Goal: Register for event/course

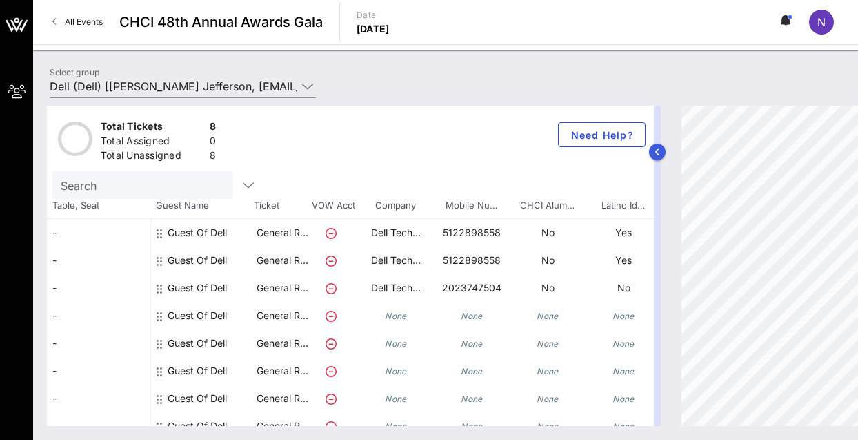
scroll to position [23, 0]
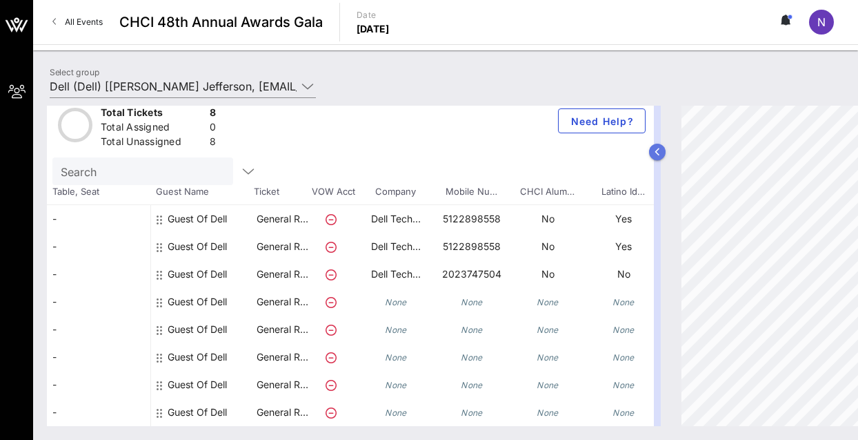
click at [658, 152] on icon "button" at bounding box center [658, 152] width 6 height 8
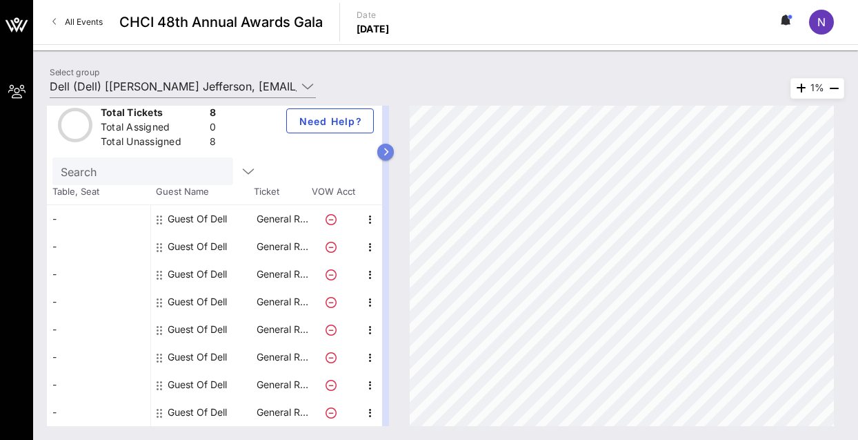
scroll to position [13, 0]
click at [394, 150] on button "button" at bounding box center [385, 152] width 17 height 17
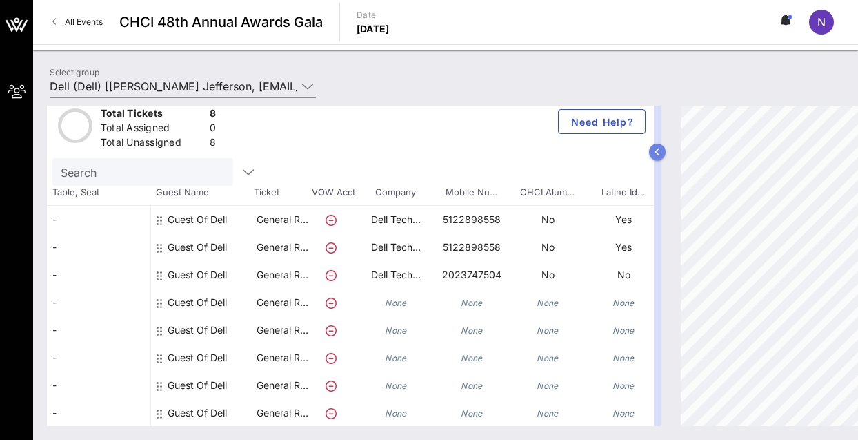
scroll to position [23, 0]
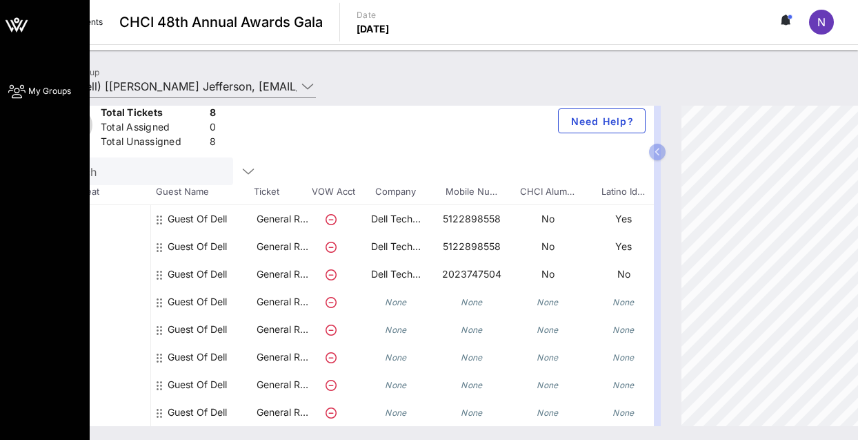
click at [22, 92] on icon at bounding box center [16, 91] width 17 height 2
click at [45, 91] on span "My Groups" at bounding box center [49, 91] width 43 height 12
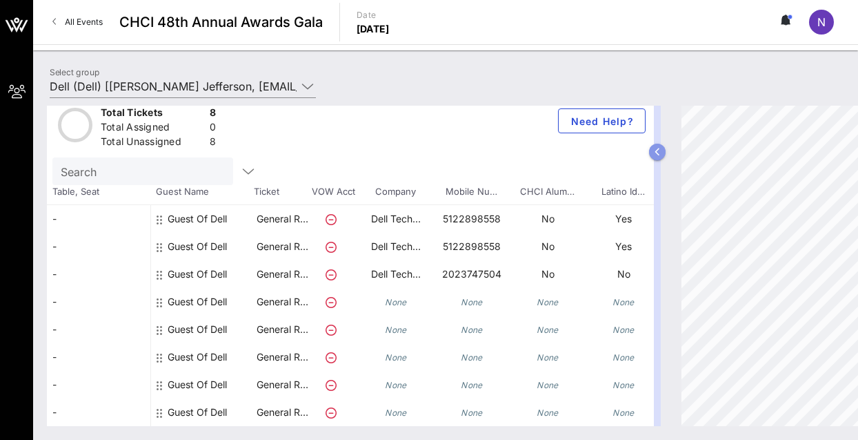
click at [656, 152] on icon "button" at bounding box center [658, 152] width 6 height 8
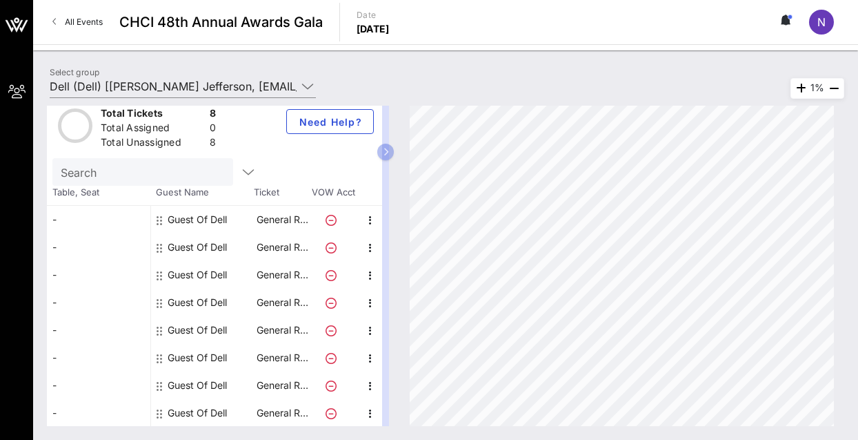
click at [68, 18] on span "All Events" at bounding box center [84, 22] width 38 height 10
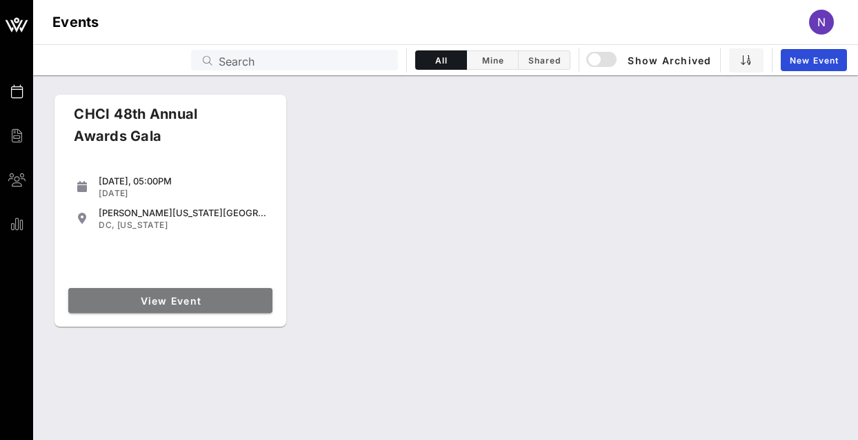
click at [197, 302] on span "View Event" at bounding box center [170, 301] width 193 height 12
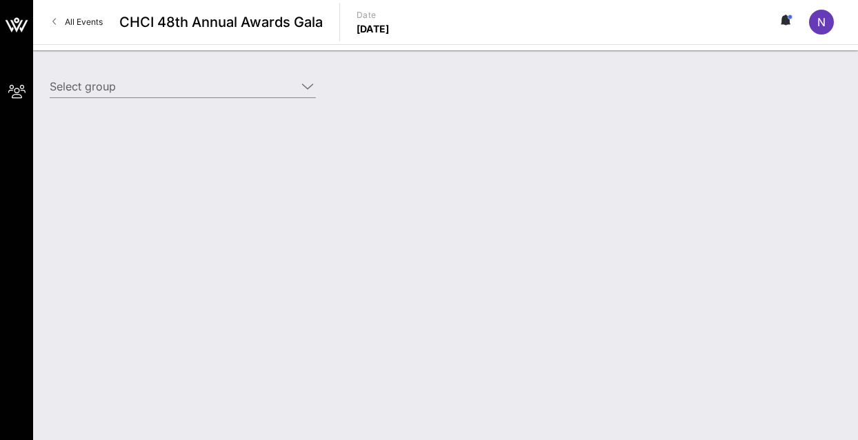
type input "Dell (Dell) [[PERSON_NAME] Jefferson, [EMAIL_ADDRESS][PERSON_NAME][DOMAIN_NAME]]"
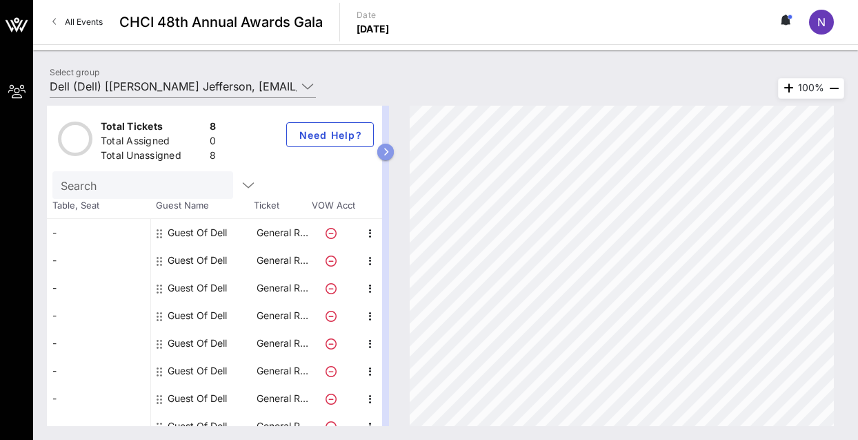
click at [394, 155] on button "button" at bounding box center [385, 152] width 17 height 17
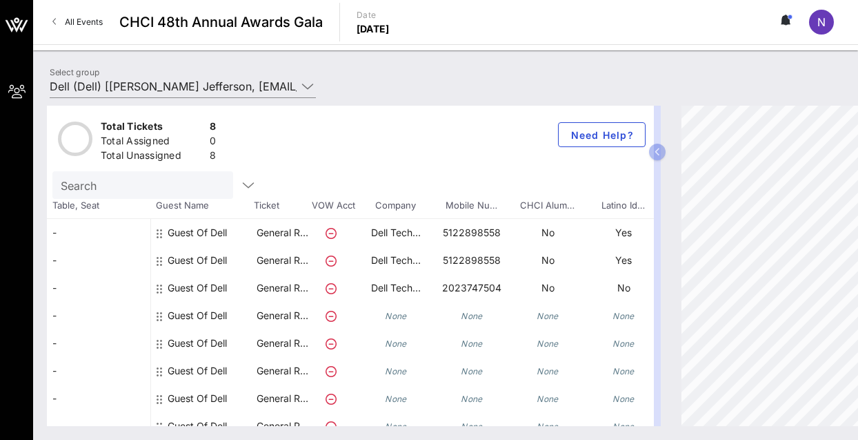
scroll to position [23, 0]
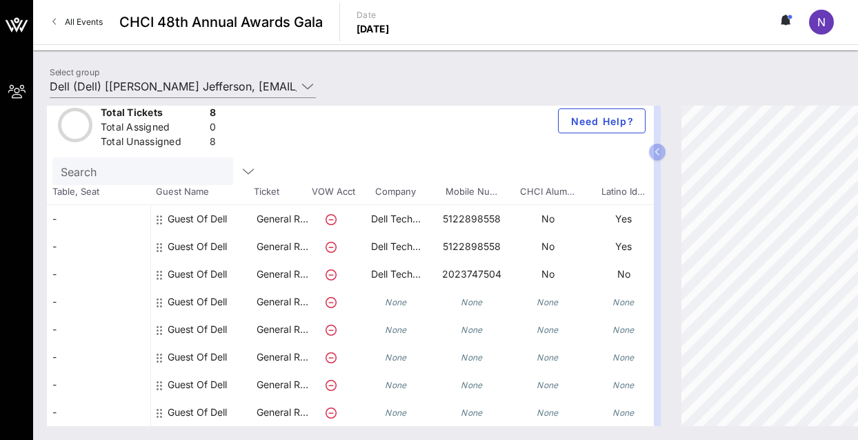
click at [785, 19] on icon at bounding box center [783, 20] width 3 height 8
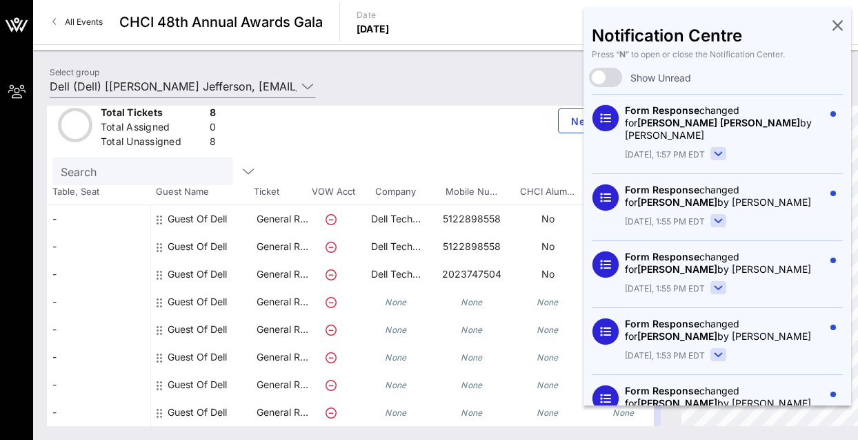
click at [482, 88] on div "Select group Dell (Dell) [[PERSON_NAME] Jefferson, [EMAIL_ADDRESS][PERSON_NAME]…" at bounding box center [445, 88] width 809 height 48
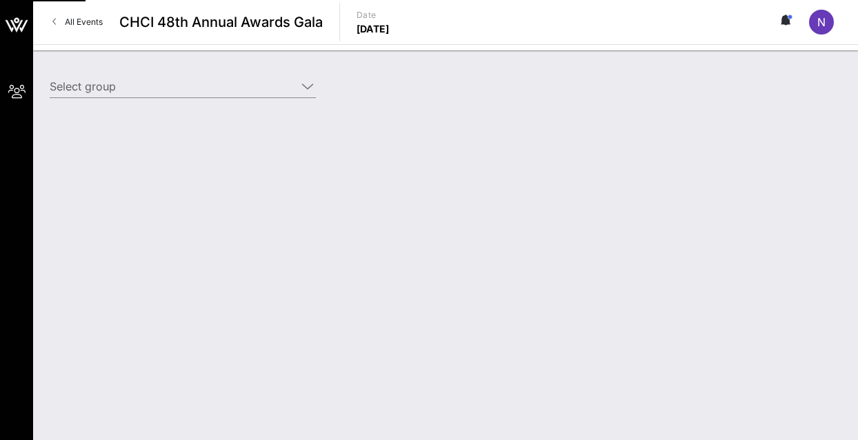
type input "Dell (Dell) [[PERSON_NAME] Jefferson, [EMAIL_ADDRESS][PERSON_NAME][DOMAIN_NAME]]"
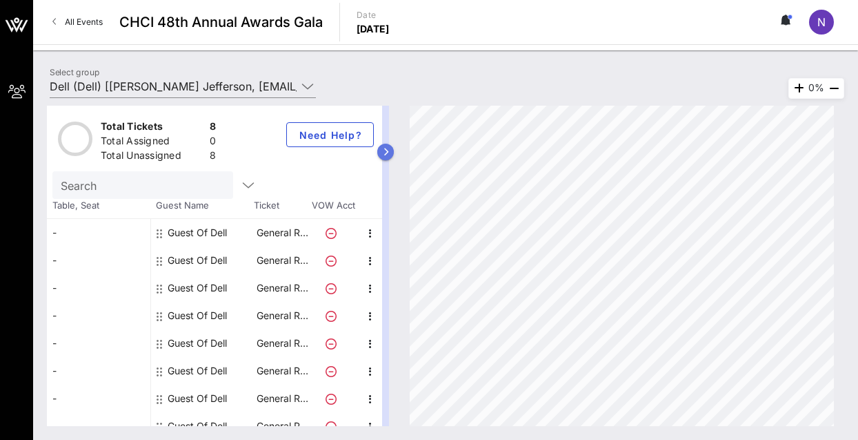
click at [394, 156] on button "button" at bounding box center [385, 152] width 17 height 17
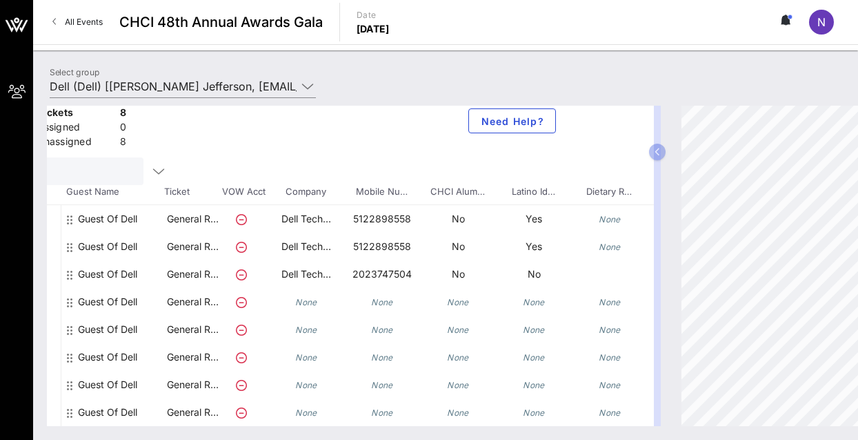
scroll to position [23, 193]
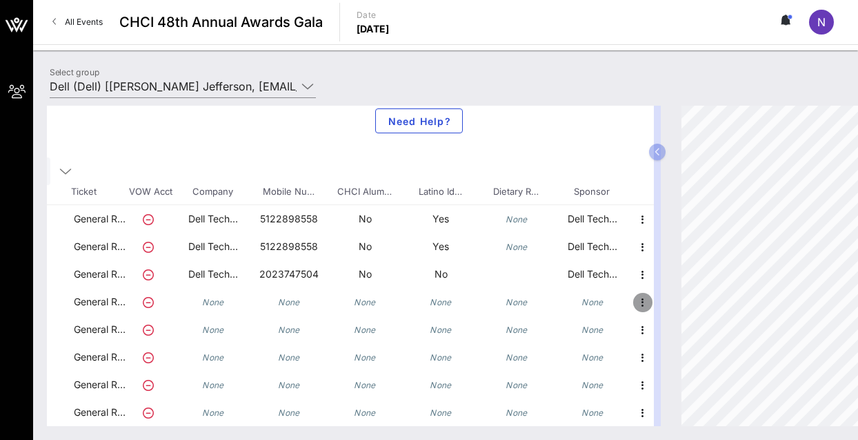
click at [635, 294] on icon "button" at bounding box center [643, 302] width 17 height 17
click at [659, 300] on div "Edit" at bounding box center [667, 296] width 28 height 11
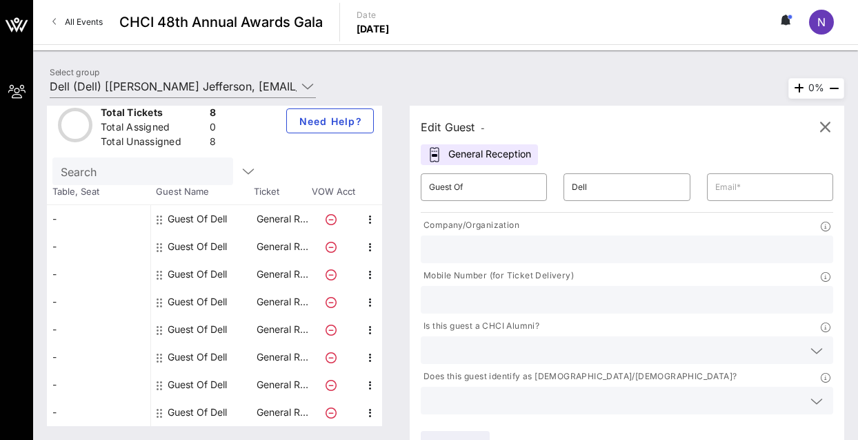
scroll to position [13, 0]
click at [740, 193] on input "text" at bounding box center [771, 187] width 110 height 22
type input "[PERSON_NAME][EMAIL_ADDRESS][PERSON_NAME][DOMAIN_NAME]"
type input "1379103"
type input "4102921408"
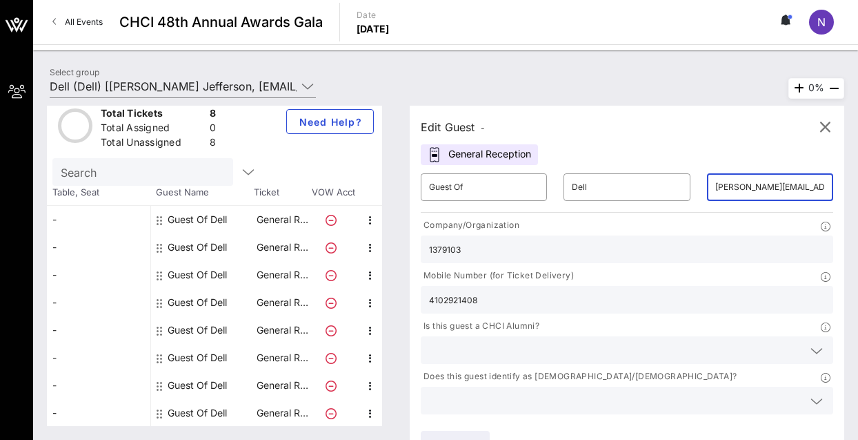
click at [596, 257] on input "1379103" at bounding box center [627, 249] width 396 height 18
type input "1"
type input "Dell Technologies"
click at [522, 351] on input "text" at bounding box center [616, 350] width 374 height 18
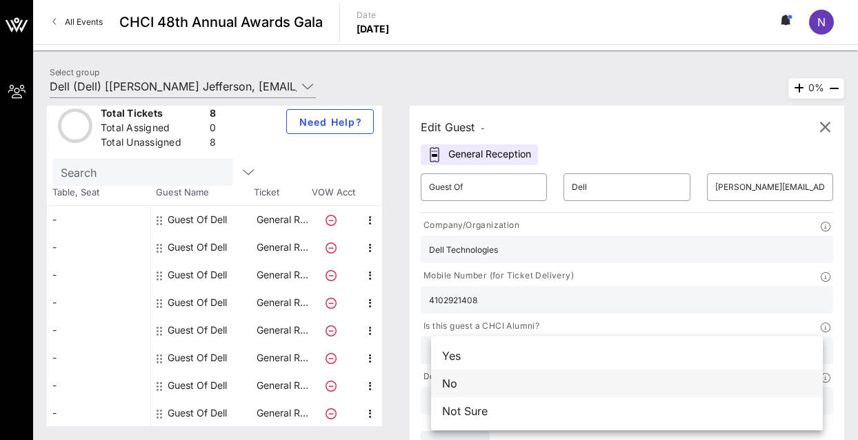
click at [478, 386] on div "No" at bounding box center [627, 383] width 392 height 28
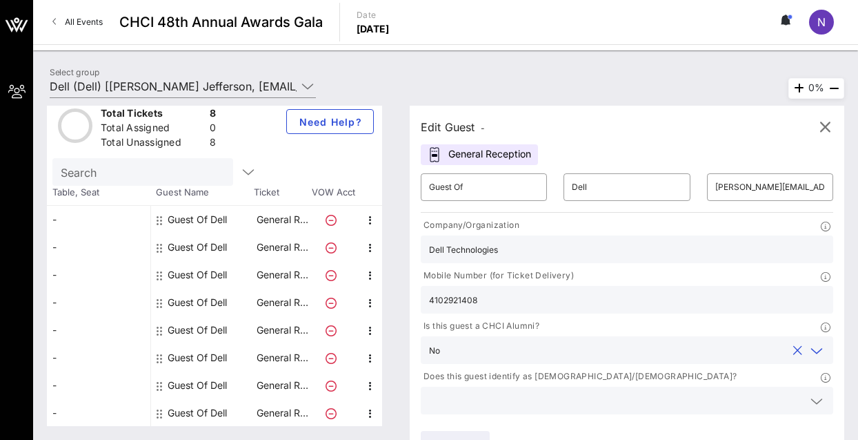
scroll to position [95, 0]
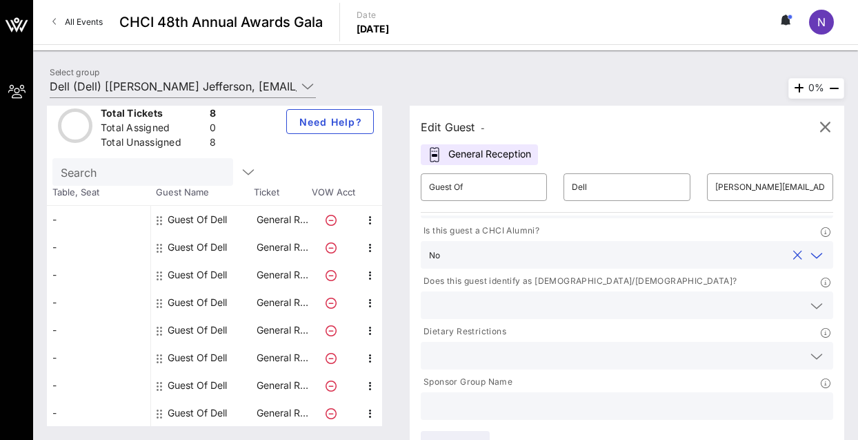
click at [575, 295] on div at bounding box center [627, 305] width 396 height 28
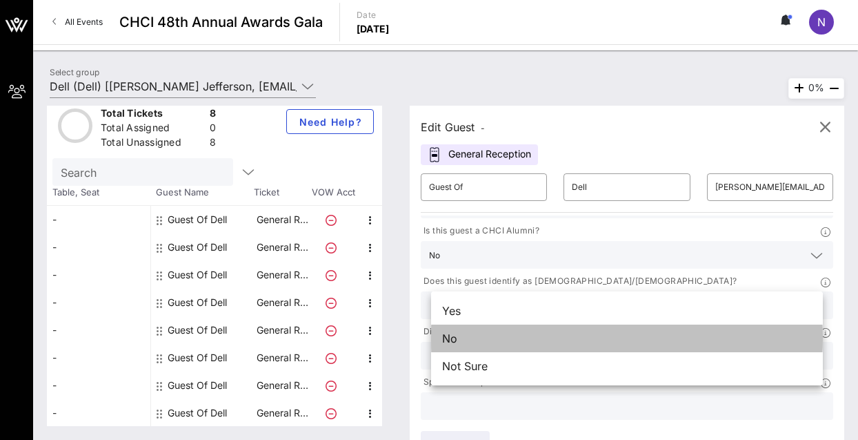
click at [544, 335] on div "No" at bounding box center [627, 338] width 392 height 28
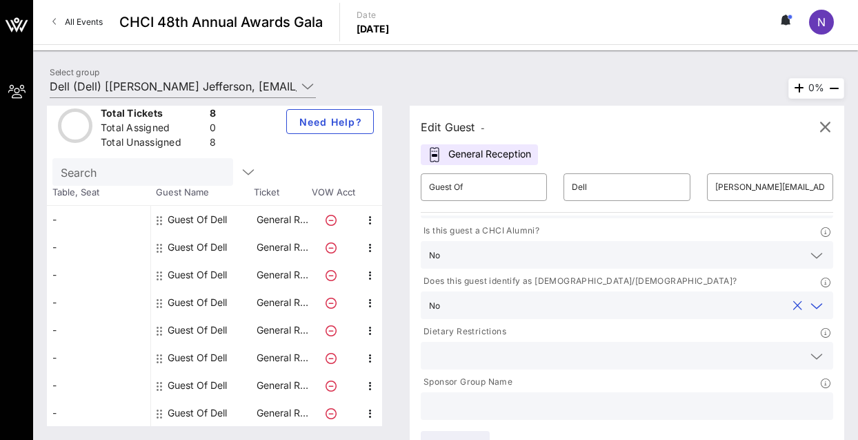
scroll to position [27, 0]
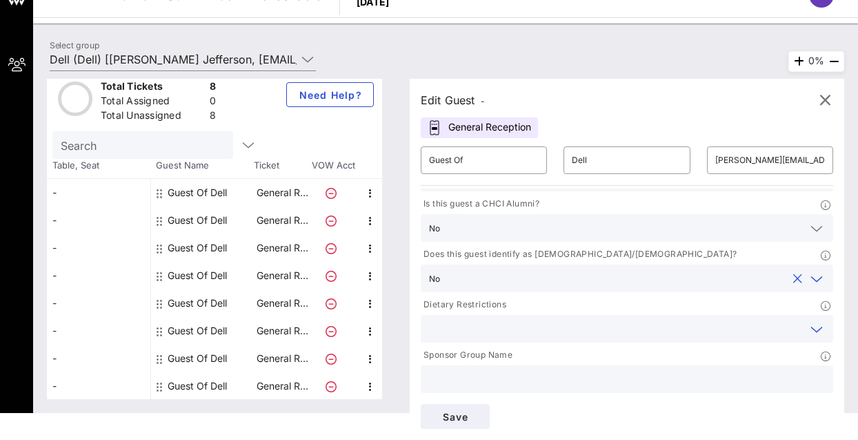
click at [549, 336] on input "text" at bounding box center [616, 328] width 374 height 18
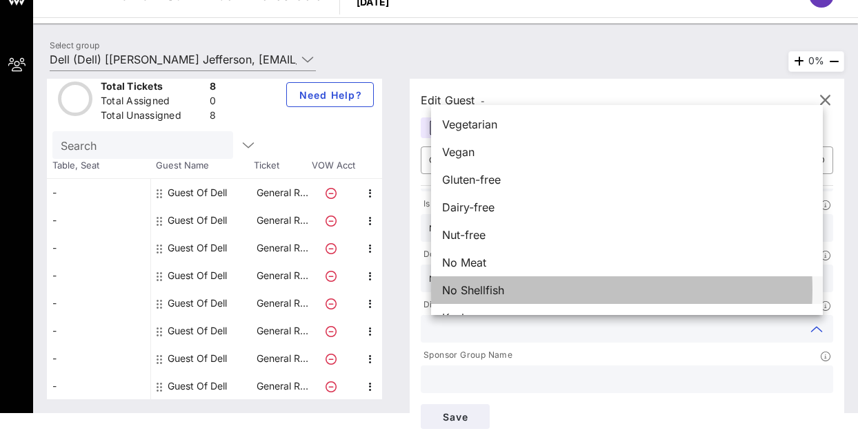
click at [547, 286] on div "No Shellfish" at bounding box center [627, 290] width 392 height 28
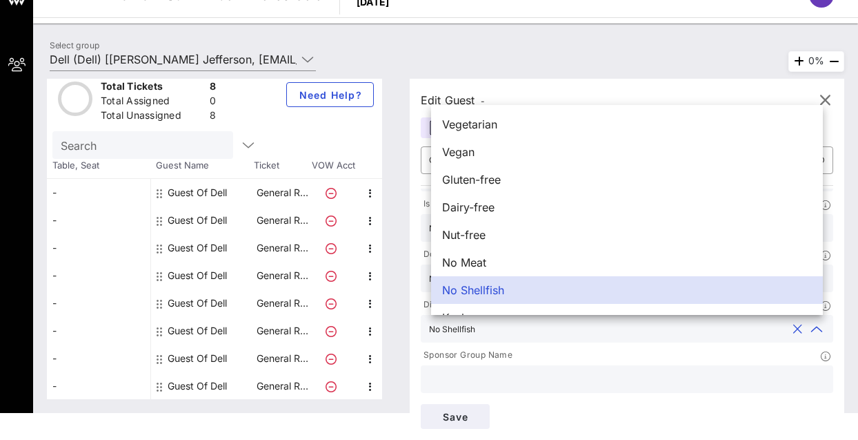
click at [550, 382] on input "text" at bounding box center [627, 379] width 396 height 18
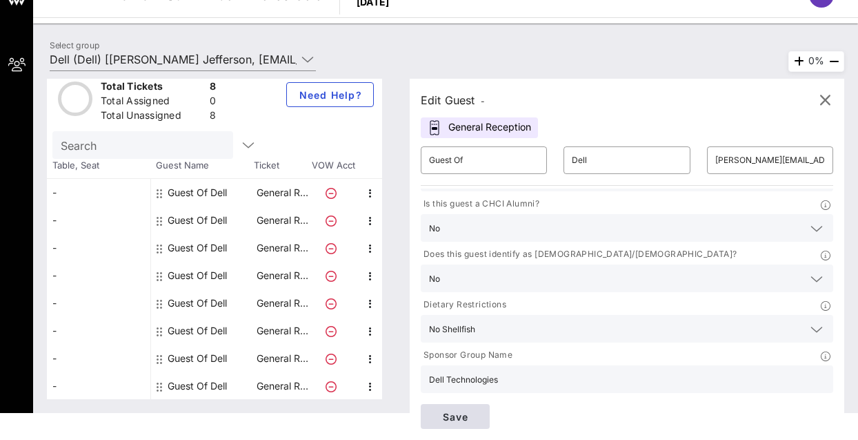
type input "Dell Technologies"
click at [479, 415] on span "Save" at bounding box center [455, 417] width 47 height 12
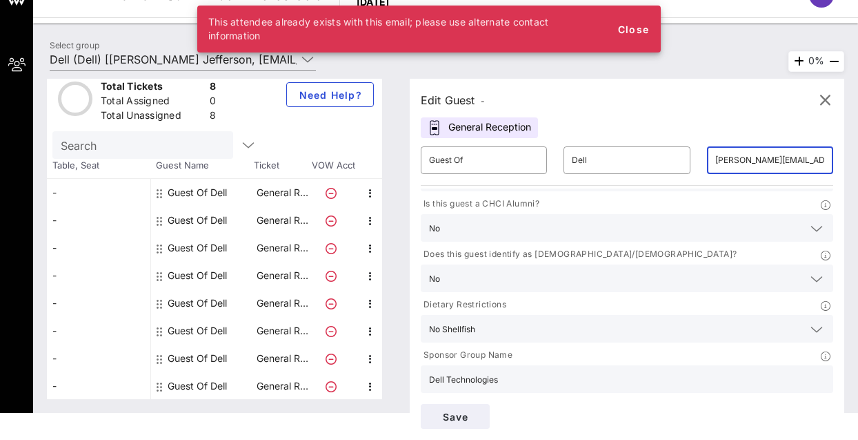
click at [772, 159] on input "[PERSON_NAME][EMAIL_ADDRESS][PERSON_NAME][DOMAIN_NAME]" at bounding box center [771, 160] width 110 height 22
click at [825, 165] on input "[PERSON_NAME][EMAIL_ADDRESS][PERSON_NAME][DOMAIN_NAME]" at bounding box center [771, 160] width 110 height 22
drag, startPoint x: 825, startPoint y: 165, endPoint x: 691, endPoint y: 159, distance: 134.0
click at [691, 159] on div "​ Guest Of ​ Dell ​ [PERSON_NAME][EMAIL_ADDRESS][PERSON_NAME][DOMAIN_NAME]" at bounding box center [627, 160] width 429 height 44
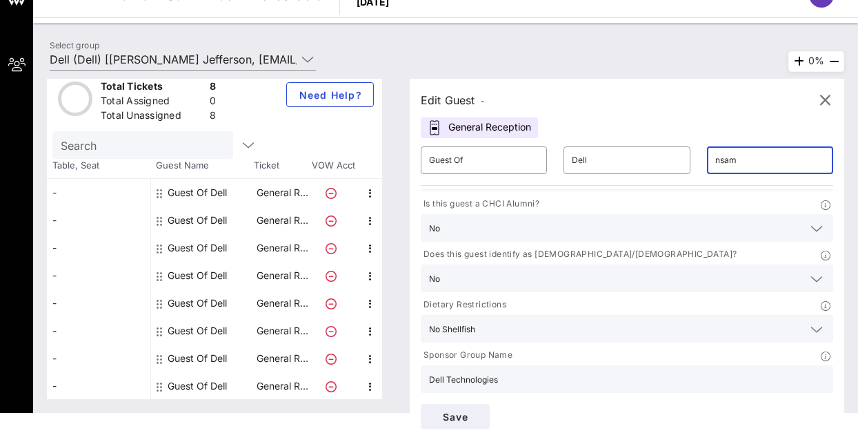
type input "[EMAIL_ADDRESS][DOMAIN_NAME]"
click at [464, 420] on span "Save" at bounding box center [455, 417] width 47 height 12
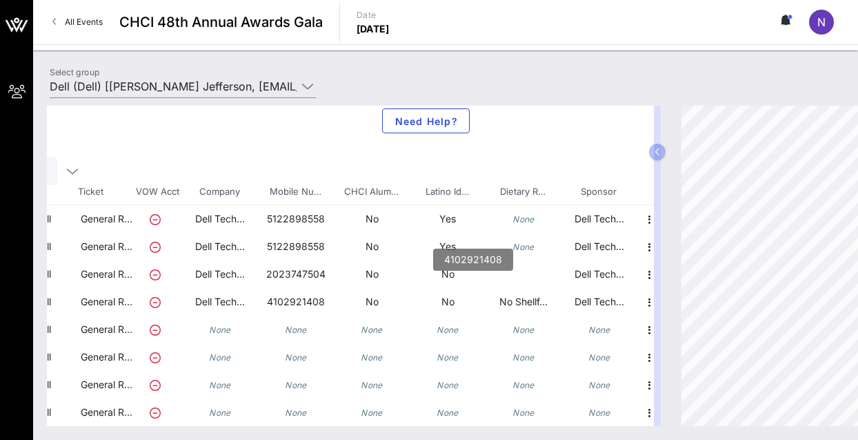
scroll to position [23, 193]
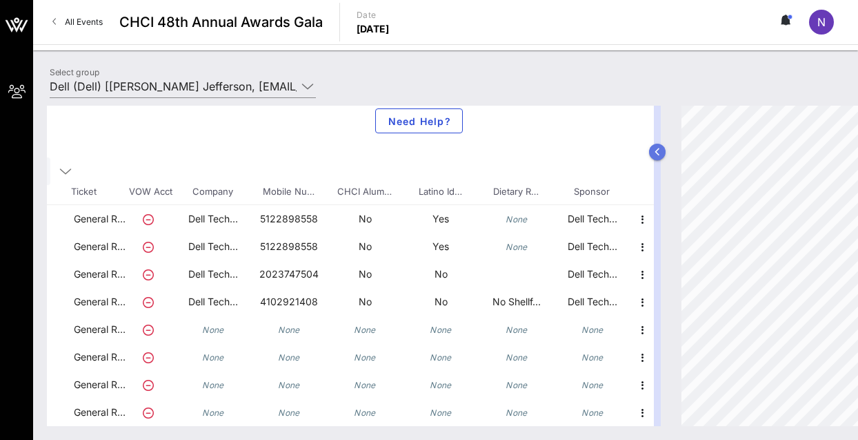
click at [660, 153] on button "button" at bounding box center [657, 152] width 17 height 17
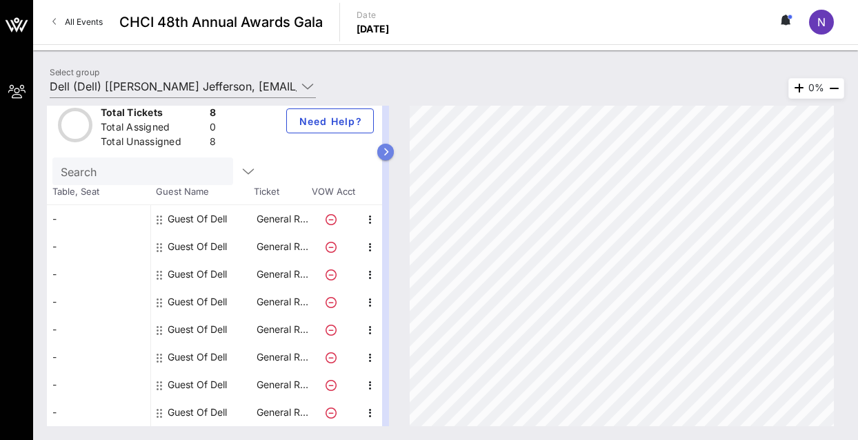
scroll to position [13, 0]
click at [824, 27] on span "N" at bounding box center [822, 22] width 8 height 14
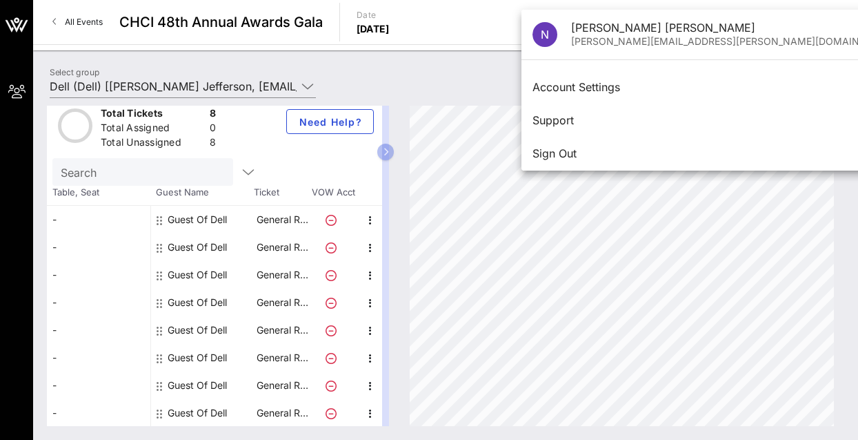
click at [471, 88] on div "Select group Dell (Dell) [[PERSON_NAME] Jefferson, [EMAIL_ADDRESS][PERSON_NAME]…" at bounding box center [445, 88] width 809 height 48
